Goal: Navigation & Orientation: Find specific page/section

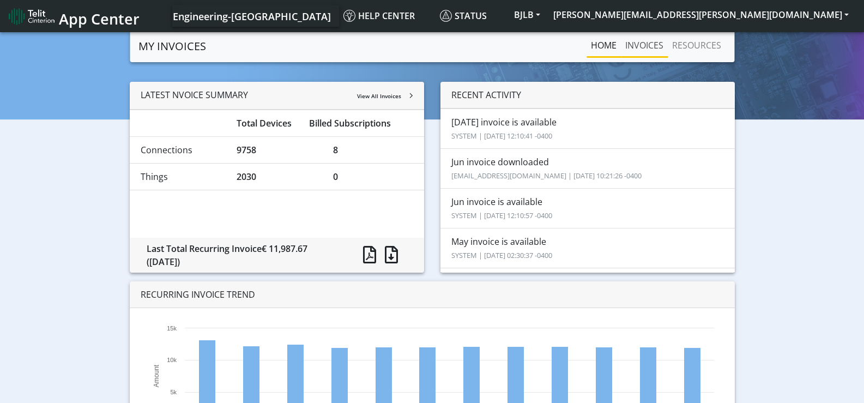
click at [637, 44] on link "INVOICES" at bounding box center [644, 45] width 47 height 22
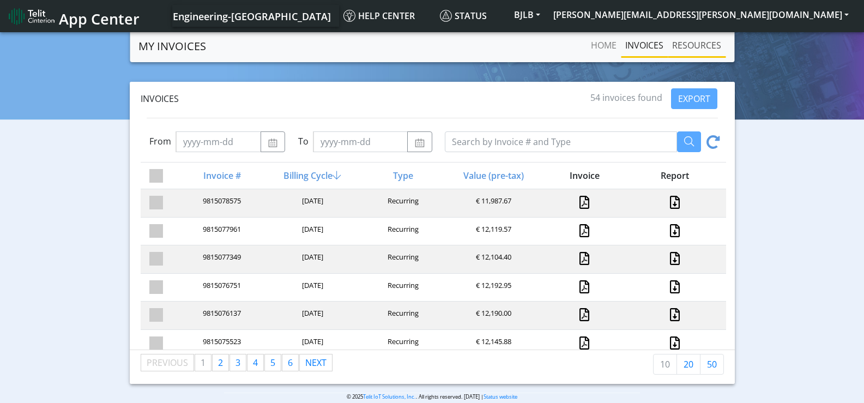
click at [710, 48] on link "RESOURCES" at bounding box center [697, 45] width 58 height 22
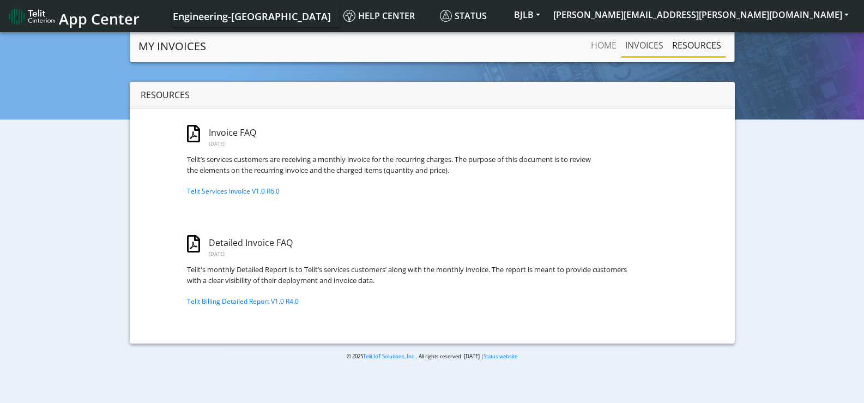
click at [643, 44] on link "INVOICES" at bounding box center [644, 45] width 47 height 22
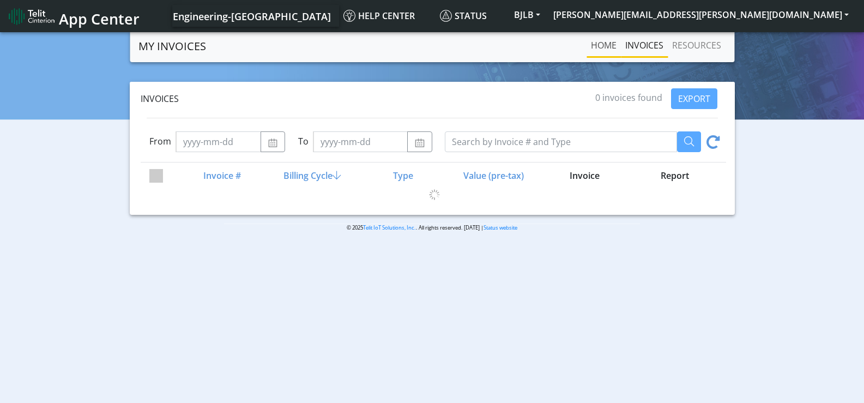
drag, startPoint x: 593, startPoint y: 45, endPoint x: 611, endPoint y: 45, distance: 18.0
click at [593, 45] on link "Home" at bounding box center [604, 45] width 34 height 22
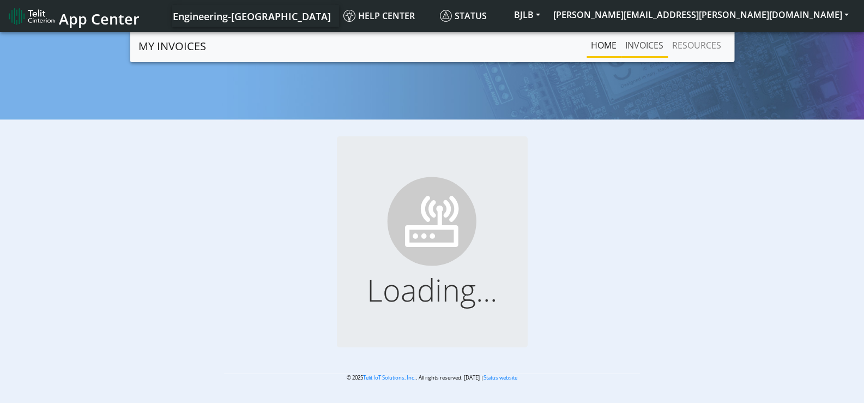
click at [639, 43] on link "INVOICES" at bounding box center [644, 45] width 47 height 22
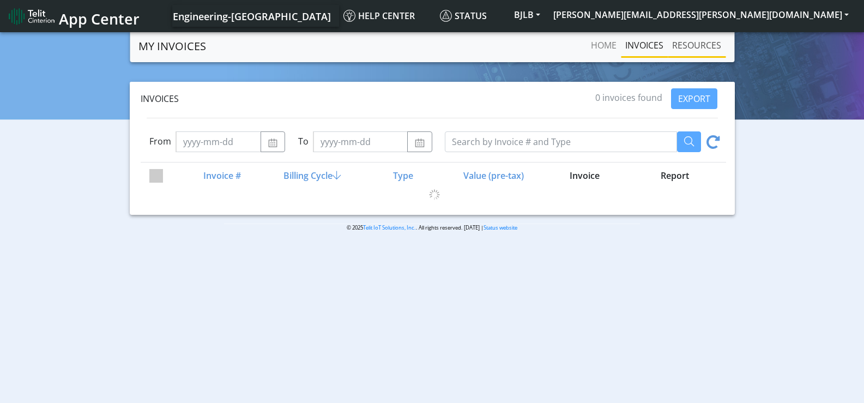
click at [703, 42] on link "RESOURCES" at bounding box center [697, 45] width 58 height 22
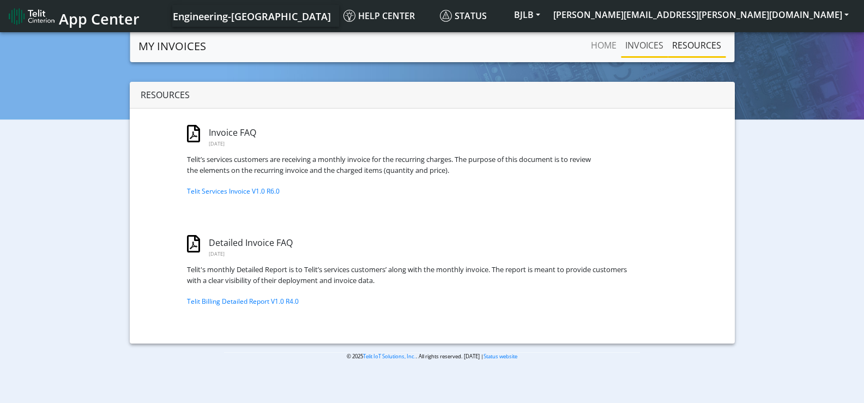
click at [644, 45] on link "INVOICES" at bounding box center [644, 45] width 47 height 22
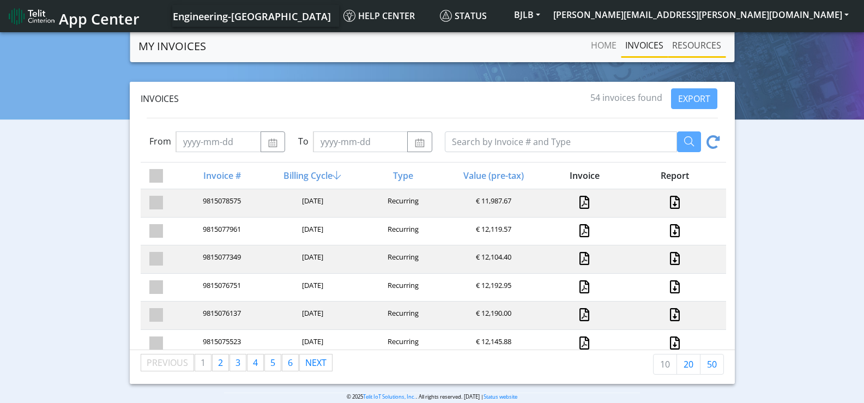
click at [685, 44] on link "RESOURCES" at bounding box center [697, 45] width 58 height 22
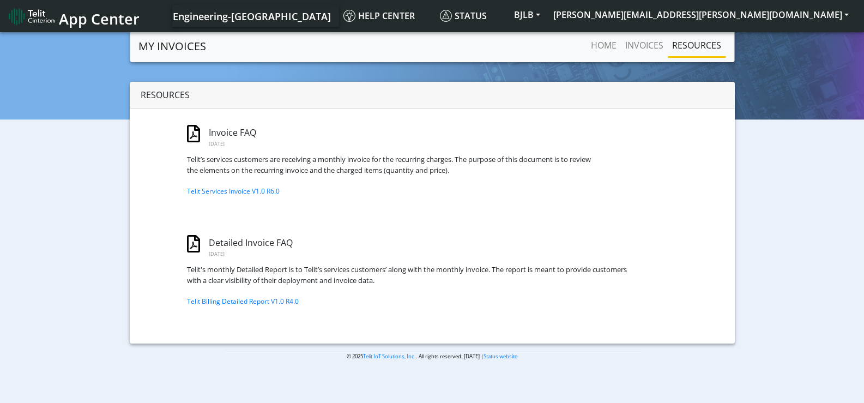
click at [113, 85] on div "Resources Invoice FAQ [DATE] Telit’s services customers are receiving a monthly…" at bounding box center [432, 213] width 848 height 262
